Goal: Book appointment/travel/reservation

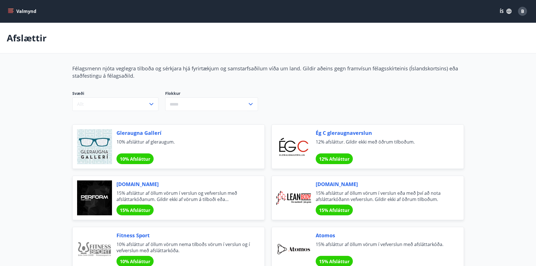
click at [10, 10] on icon "menu" at bounding box center [10, 10] width 5 height 1
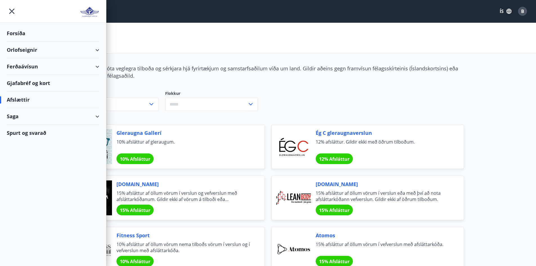
click at [22, 33] on div "Forsíða" at bounding box center [53, 33] width 92 height 17
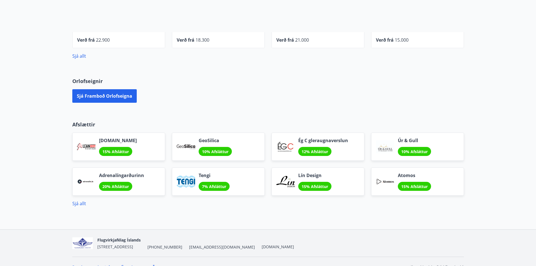
scroll to position [329, 0]
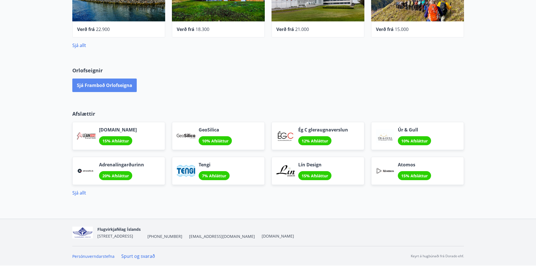
click at [94, 87] on button "Sjá framboð orlofseigna" at bounding box center [104, 84] width 64 height 13
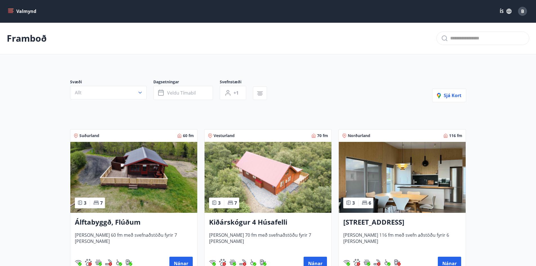
click at [32, 207] on main "Framboð Svæði Allt Dagsetningar Veldu tímabil Svefnstæði +1 Sjá kort Suðurland …" at bounding box center [268, 226] width 536 height 409
click at [15, 10] on button "Valmynd" at bounding box center [23, 11] width 32 height 10
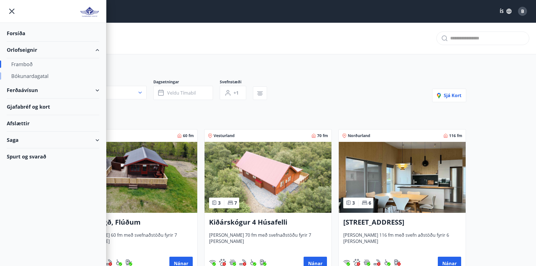
click at [36, 76] on div "Bókunardagatal" at bounding box center [52, 76] width 83 height 12
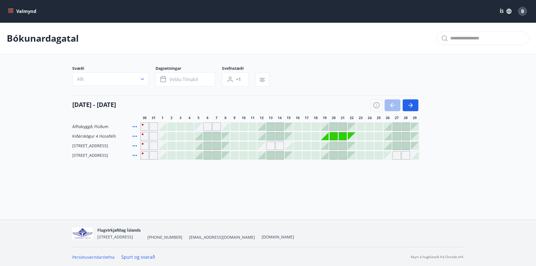
click at [350, 134] on div at bounding box center [351, 136] width 8 height 8
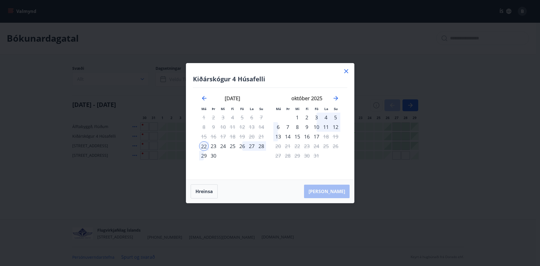
click at [346, 69] on icon at bounding box center [346, 71] width 7 height 7
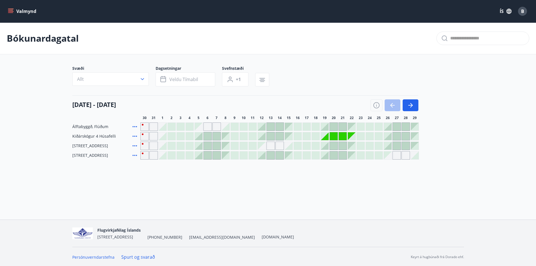
click at [326, 137] on div "Gráir dagar eru ekki bókanlegir" at bounding box center [324, 136] width 8 height 8
click at [324, 134] on div "Gráir dagar eru ekki bókanlegir" at bounding box center [324, 136] width 8 height 8
click at [335, 138] on div "Gráir dagar eru ekki bókanlegir" at bounding box center [333, 136] width 8 height 8
drag, startPoint x: 340, startPoint y: 137, endPoint x: 349, endPoint y: 135, distance: 10.0
click at [340, 137] on div "Gráir dagar eru ekki bókanlegir" at bounding box center [342, 136] width 8 height 8
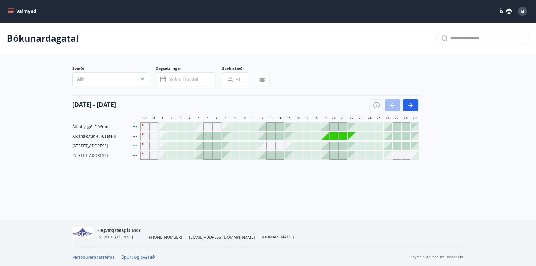
click at [272, 148] on div "Gráir dagar eru ekki bókanlegir" at bounding box center [270, 145] width 8 height 8
click at [264, 147] on div "Gráir dagar eru ekki bókanlegir" at bounding box center [262, 146] width 8 height 8
click at [273, 106] on div "[DATE] - [DATE]" at bounding box center [245, 103] width 346 height 16
click at [143, 134] on div "Gráir dagar eru ekki bókanlegir" at bounding box center [144, 136] width 8 height 8
click at [138, 136] on div "Kiðárskógur 4 Húsafelli [PERSON_NAME] eru ekki [DEMOGRAPHIC_DATA]" at bounding box center [245, 136] width 346 height 8
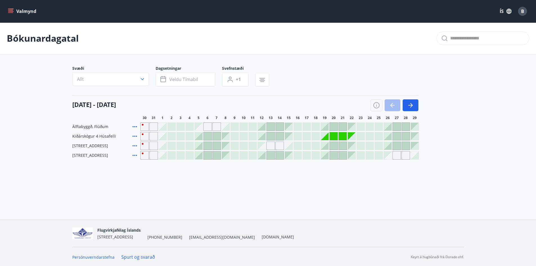
click at [135, 136] on icon at bounding box center [134, 136] width 7 height 7
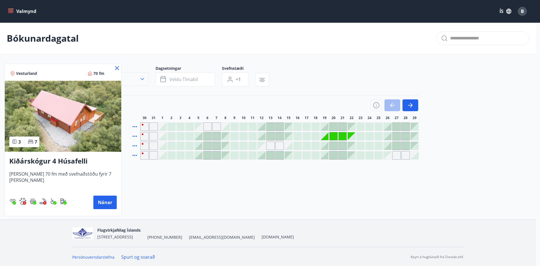
click at [116, 69] on icon at bounding box center [117, 68] width 4 height 4
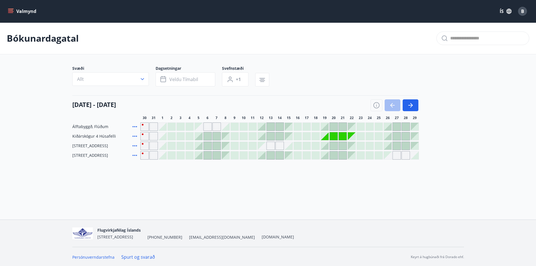
click at [144, 135] on div "Gráir dagar eru ekki bókanlegir" at bounding box center [144, 136] width 8 height 8
click at [155, 138] on div "Gráir dagar eru ekki bókanlegir" at bounding box center [153, 136] width 8 height 8
click at [523, 12] on span "B" at bounding box center [522, 11] width 3 height 6
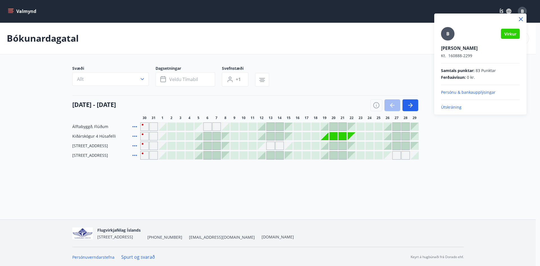
click at [523, 12] on div at bounding box center [270, 133] width 540 height 266
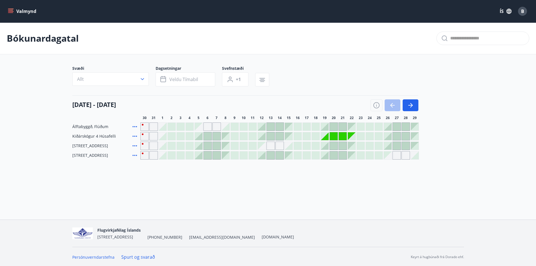
click at [15, 11] on button "Valmynd" at bounding box center [23, 11] width 32 height 10
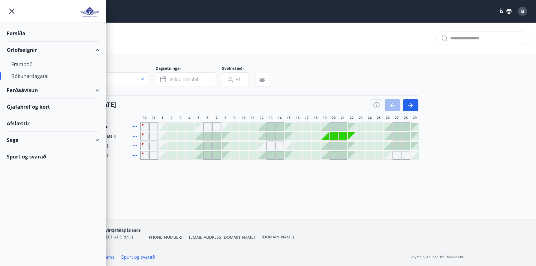
click at [131, 32] on div "Bókunardagatal" at bounding box center [268, 38] width 536 height 32
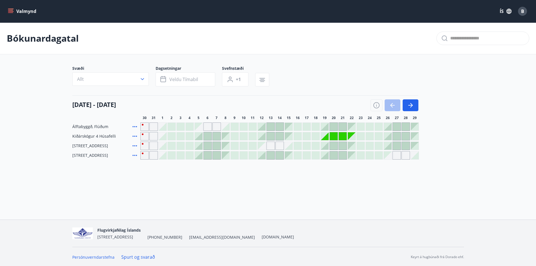
click at [530, 12] on div "Valmynd ÍS B" at bounding box center [268, 11] width 536 height 22
click at [525, 11] on div "B" at bounding box center [522, 11] width 9 height 9
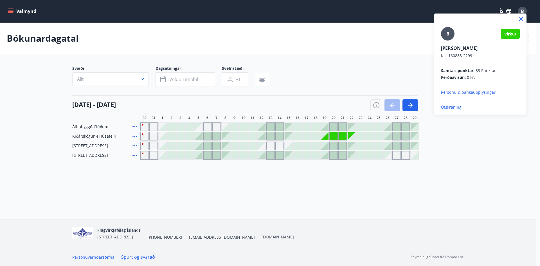
click at [338, 39] on div at bounding box center [270, 133] width 540 height 266
